Goal: Task Accomplishment & Management: Manage account settings

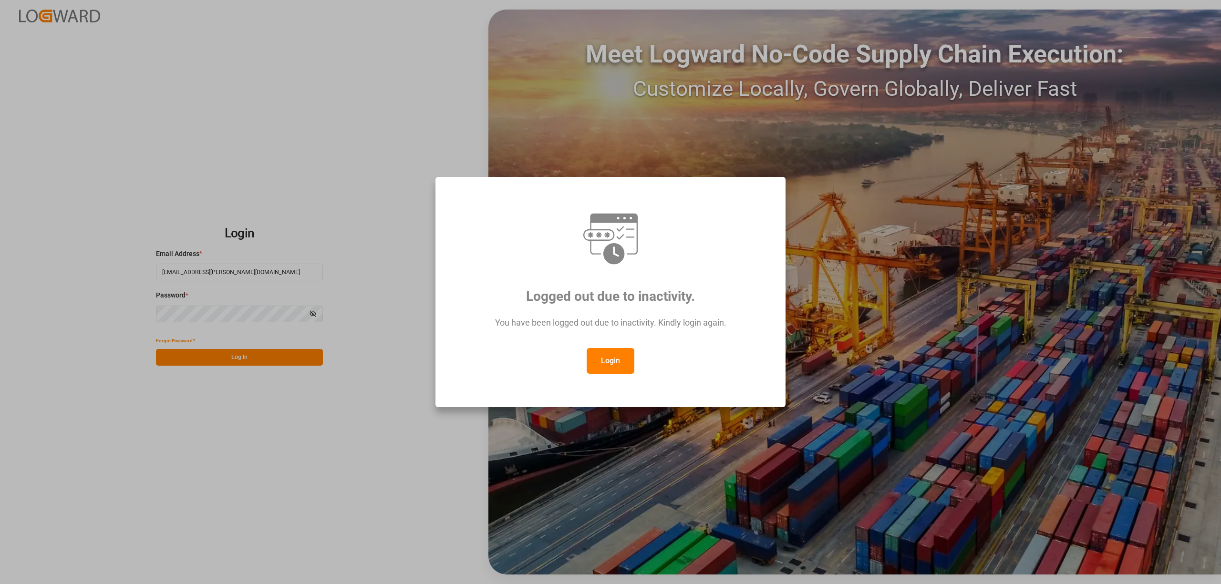
click at [620, 361] on button "Login" at bounding box center [610, 361] width 48 height 26
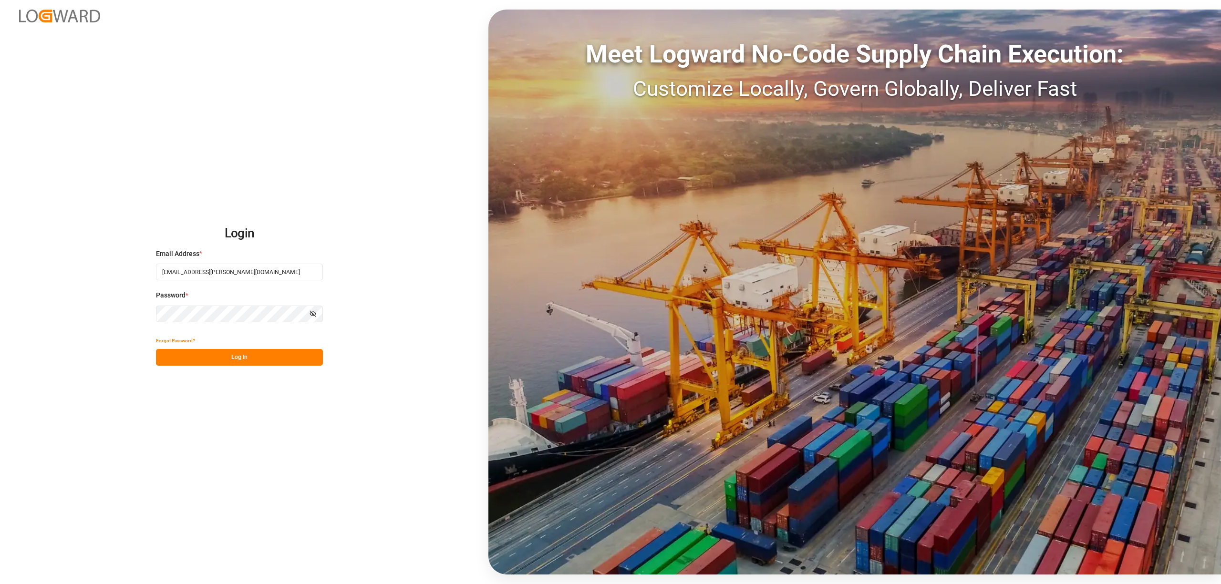
click at [257, 356] on button "Log In" at bounding box center [239, 357] width 167 height 17
